Goal: Task Accomplishment & Management: Use online tool/utility

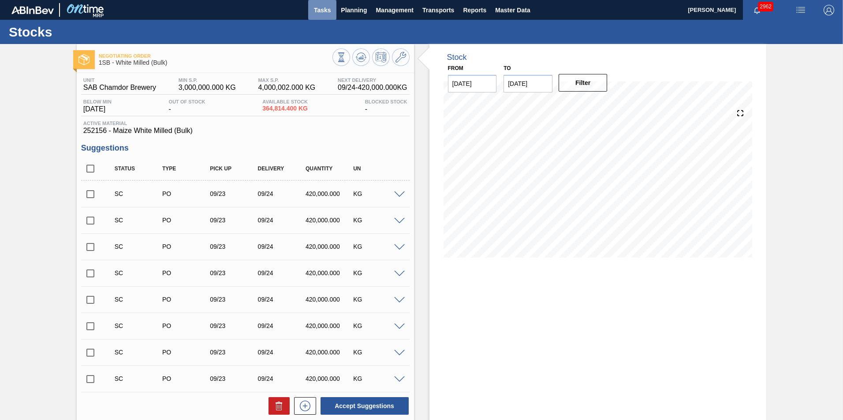
click at [330, 10] on span "Tasks" at bounding box center [321, 10] width 19 height 11
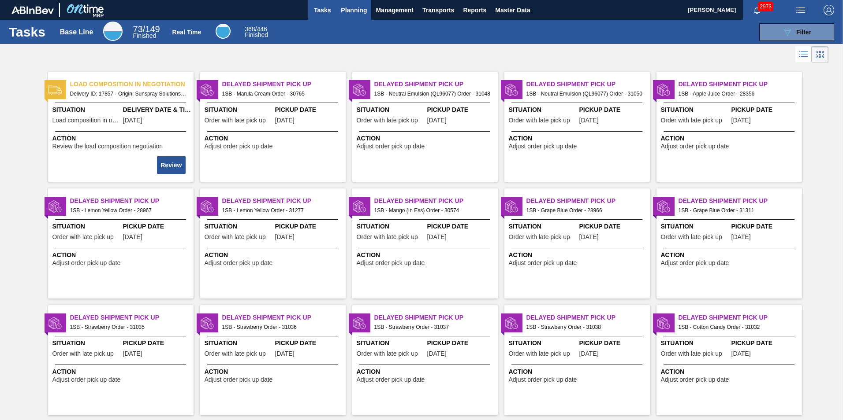
click at [355, 6] on span "Planning" at bounding box center [354, 10] width 26 height 11
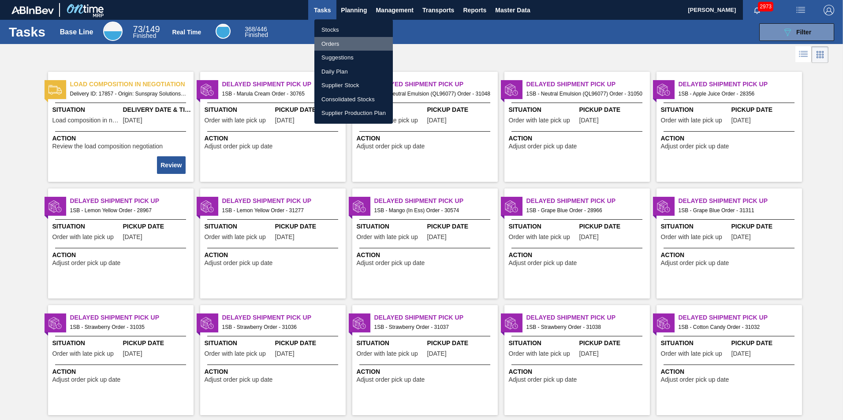
click at [334, 43] on li "Orders" at bounding box center [353, 44] width 78 height 14
